Goal: Task Accomplishment & Management: Use online tool/utility

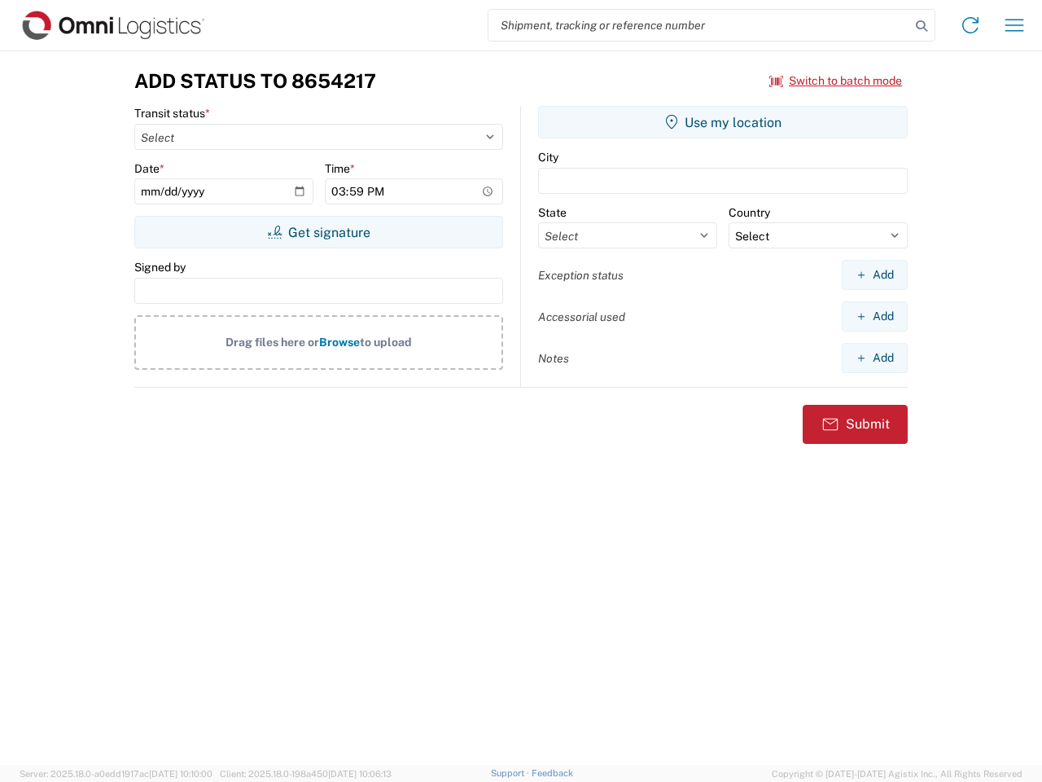
click at [699, 25] on input "search" at bounding box center [699, 25] width 422 height 31
click at [922, 26] on icon at bounding box center [921, 26] width 23 height 23
click at [970, 25] on icon at bounding box center [970, 25] width 26 height 26
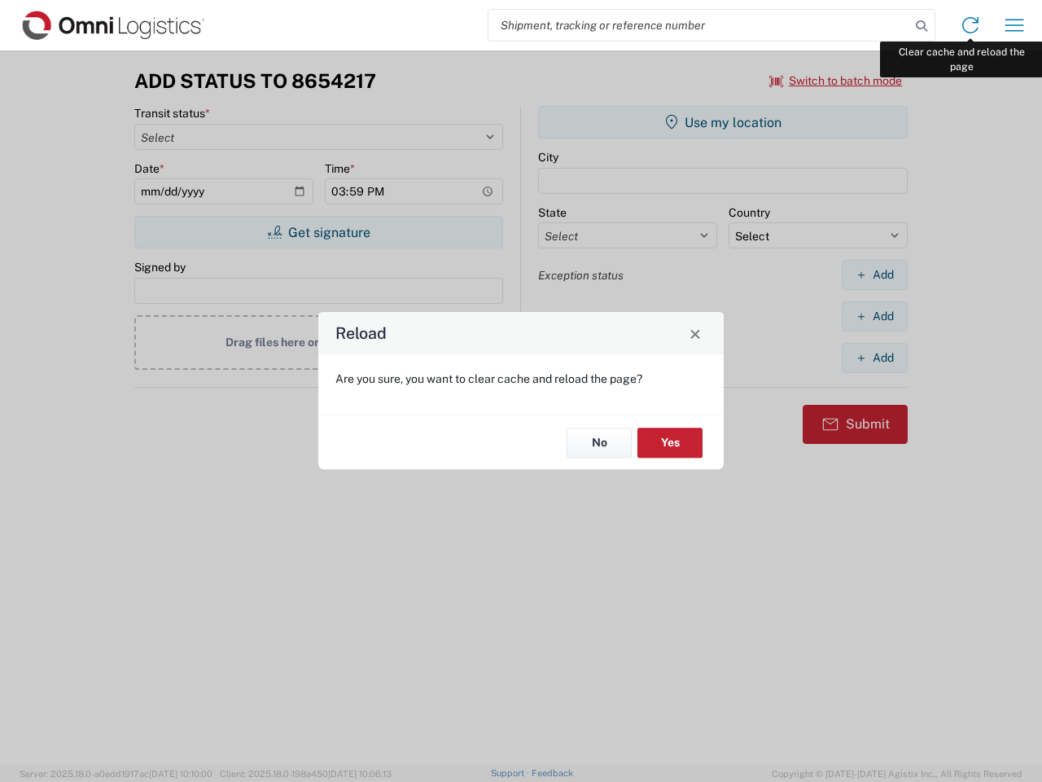
click at [1014, 25] on div "Reload Are you sure, you want to clear cache and reload the page? No Yes" at bounding box center [521, 391] width 1042 height 782
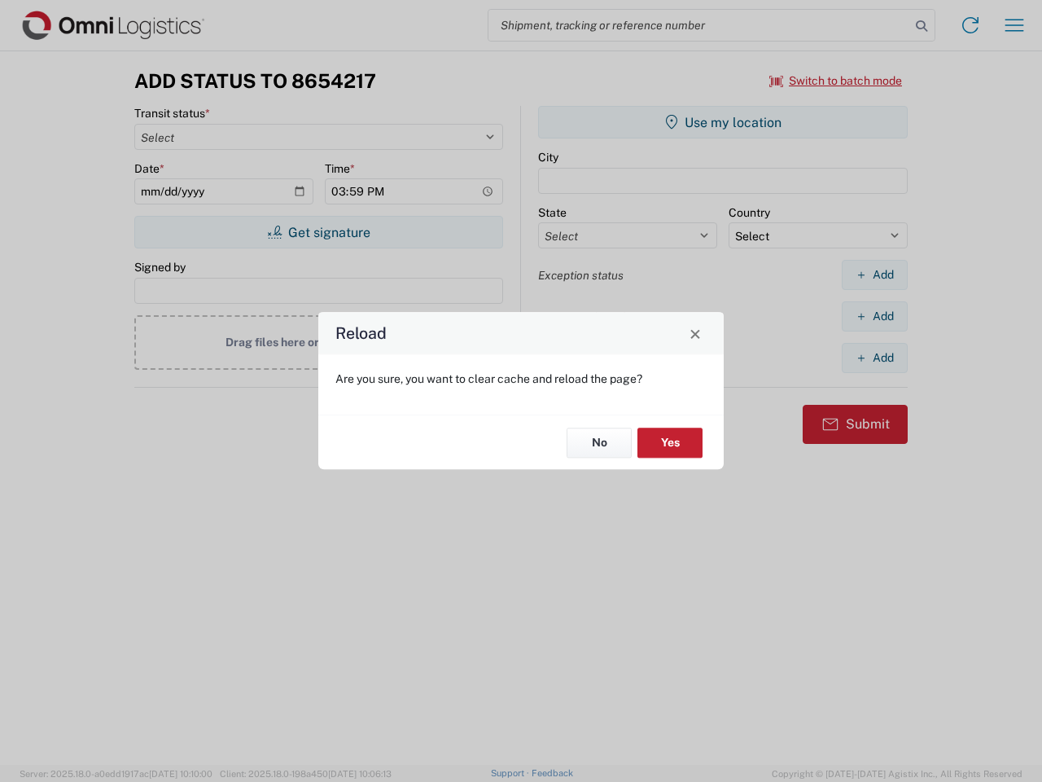
click at [836, 81] on div "Reload Are you sure, you want to clear cache and reload the page? No Yes" at bounding box center [521, 391] width 1042 height 782
click at [318, 232] on div "Reload Are you sure, you want to clear cache and reload the page? No Yes" at bounding box center [521, 391] width 1042 height 782
click at [723, 122] on div "Reload Are you sure, you want to clear cache and reload the page? No Yes" at bounding box center [521, 391] width 1042 height 782
click at [874, 274] on div "Reload Are you sure, you want to clear cache and reload the page? No Yes" at bounding box center [521, 391] width 1042 height 782
click at [874, 316] on div "Reload Are you sure, you want to clear cache and reload the page? No Yes" at bounding box center [521, 391] width 1042 height 782
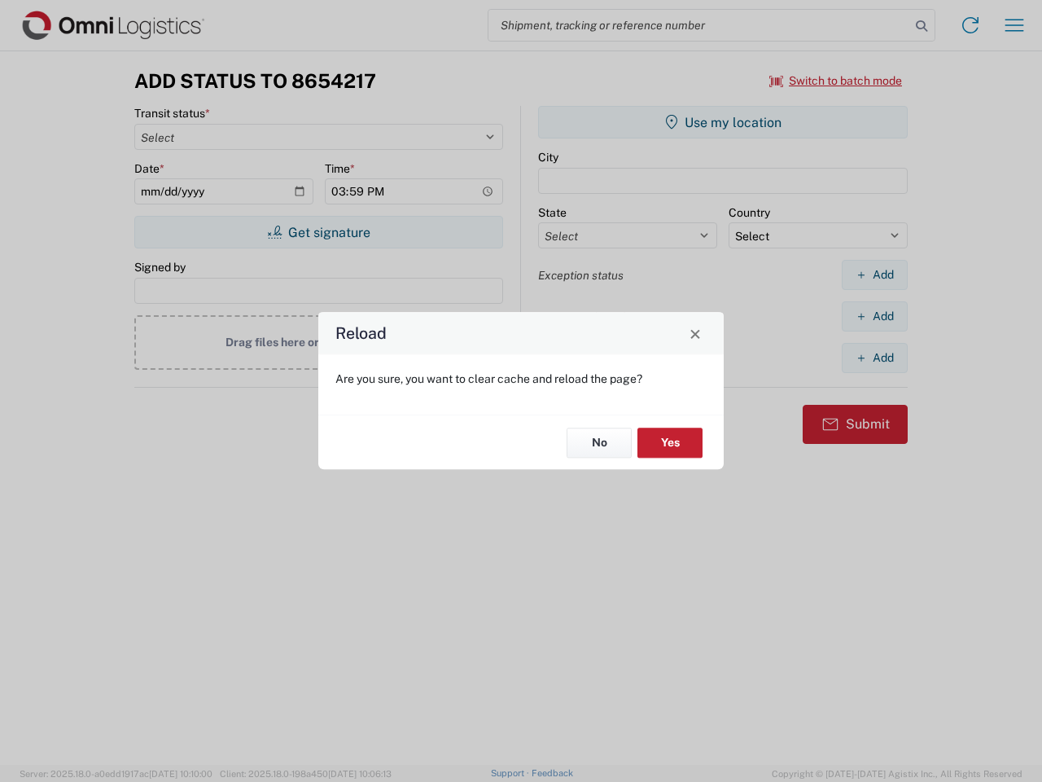
click at [874, 357] on div "Reload Are you sure, you want to clear cache and reload the page? No Yes" at bounding box center [521, 391] width 1042 height 782
